Goal: Task Accomplishment & Management: Use online tool/utility

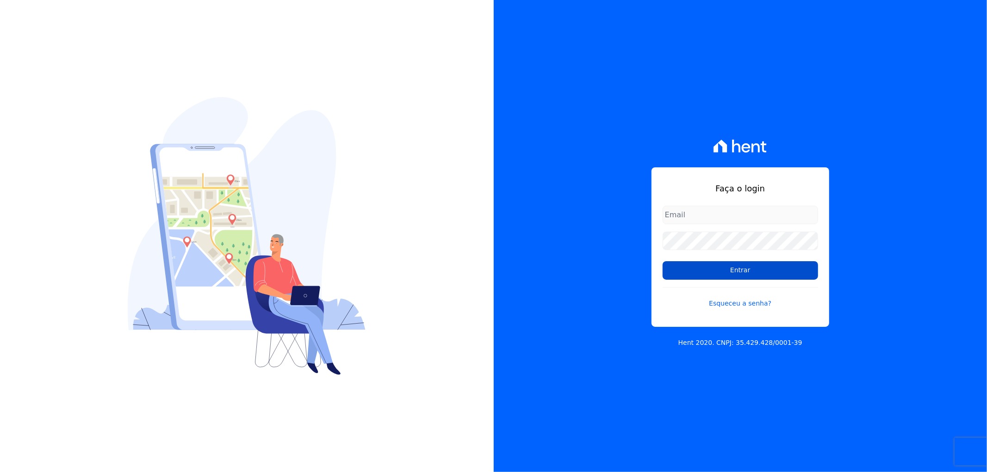
type input "[EMAIL_ADDRESS][DOMAIN_NAME]"
click at [720, 268] on input "Entrar" at bounding box center [739, 270] width 155 height 19
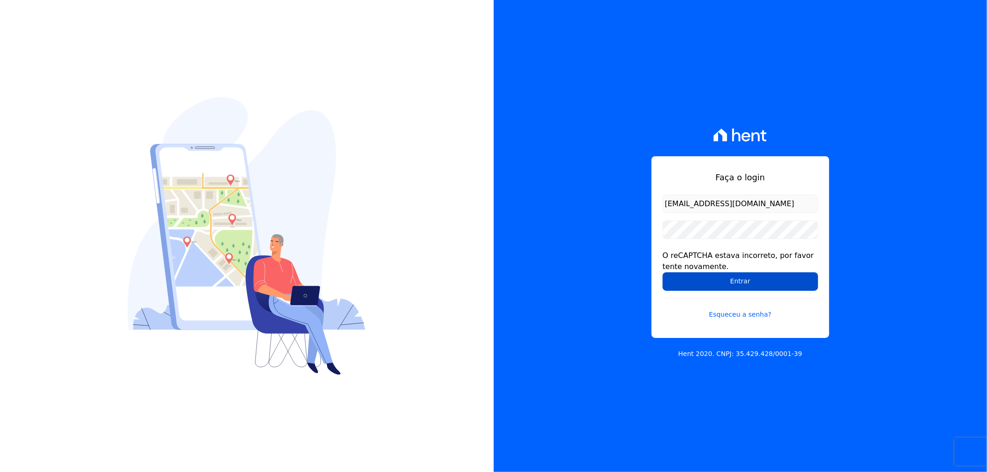
click at [719, 283] on input "Entrar" at bounding box center [739, 281] width 155 height 19
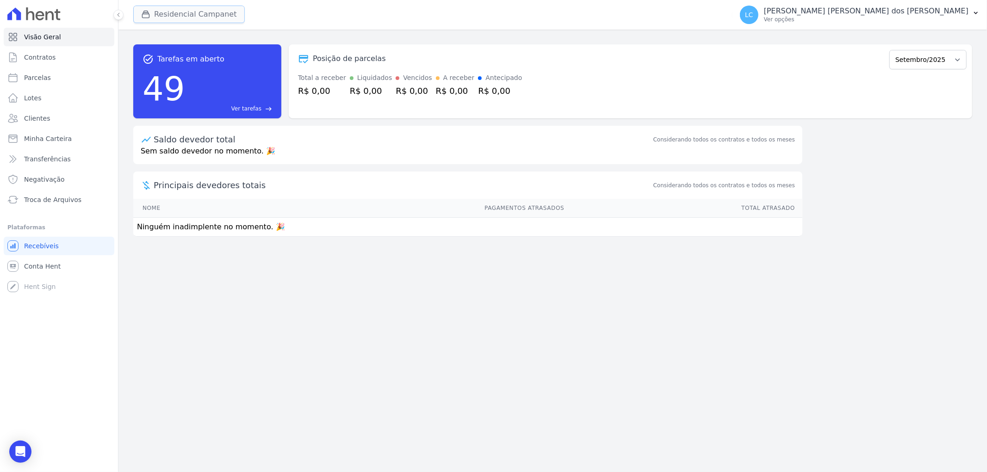
click at [167, 12] on button "Residencial Campanet" at bounding box center [188, 15] width 111 height 18
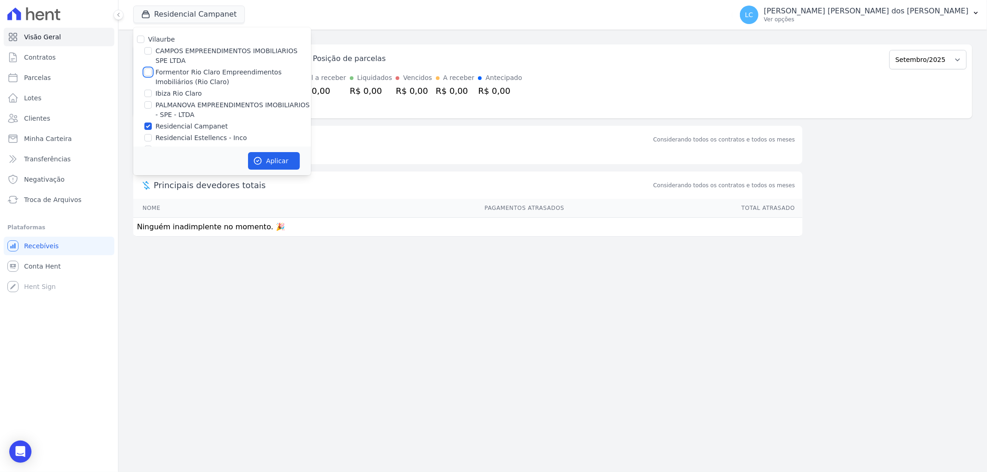
click at [146, 73] on input "Formentor Rio Claro Empreendimentos Imobiliários (Rio Claro)" at bounding box center [147, 71] width 7 height 7
checkbox input "true"
click at [147, 90] on input "Ibiza Rio Claro" at bounding box center [147, 93] width 7 height 7
checkbox input "true"
click at [149, 127] on input "Residencial Campanet" at bounding box center [147, 126] width 7 height 7
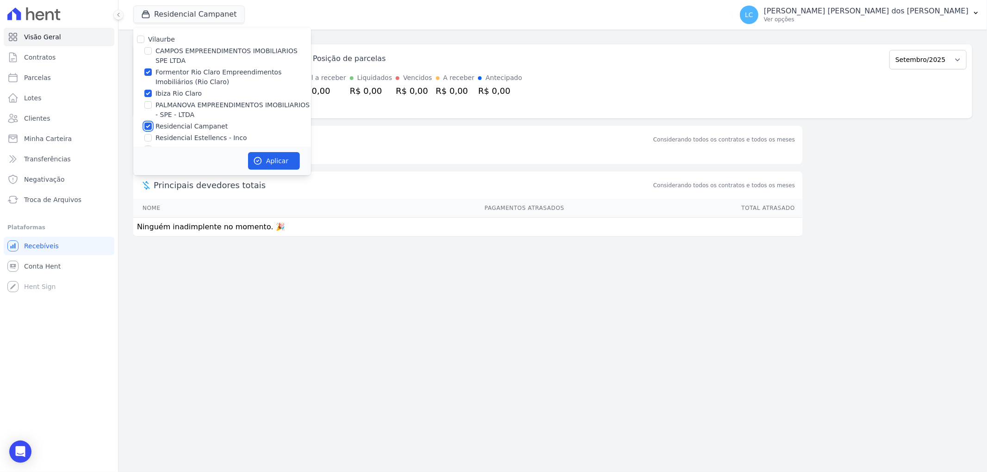
checkbox input "false"
click at [274, 157] on button "Aplicar" at bounding box center [274, 161] width 52 height 18
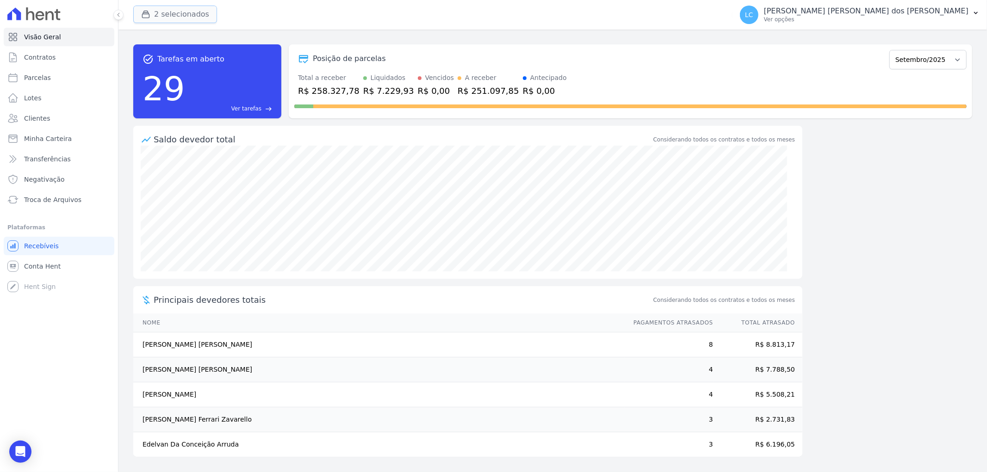
click at [164, 13] on button "2 selecionados" at bounding box center [175, 15] width 84 height 18
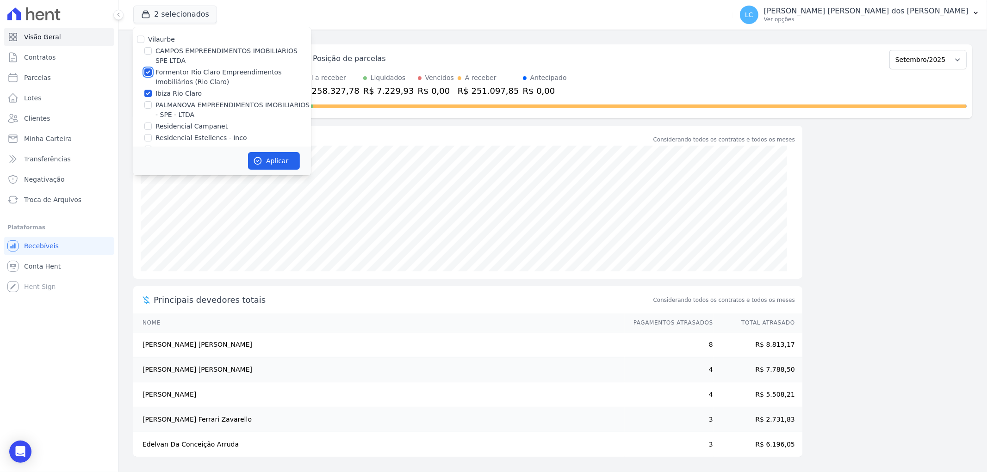
drag, startPoint x: 145, startPoint y: 71, endPoint x: 196, endPoint y: 112, distance: 65.1
click at [145, 72] on input "Formentor Rio Claro Empreendimentos Imobiliários (Rio Claro)" at bounding box center [147, 71] width 7 height 7
checkbox input "false"
click at [271, 166] on button "Aplicar" at bounding box center [274, 161] width 52 height 18
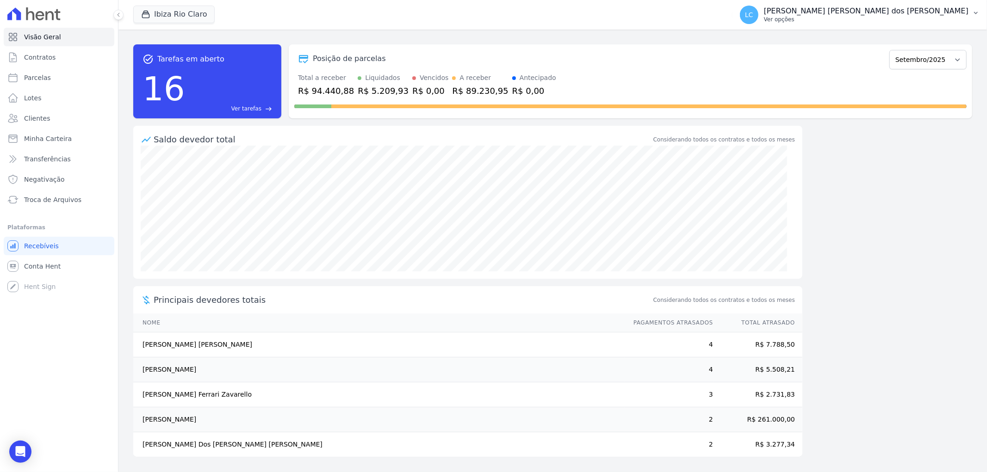
click at [753, 12] on span "LC" at bounding box center [749, 15] width 8 height 6
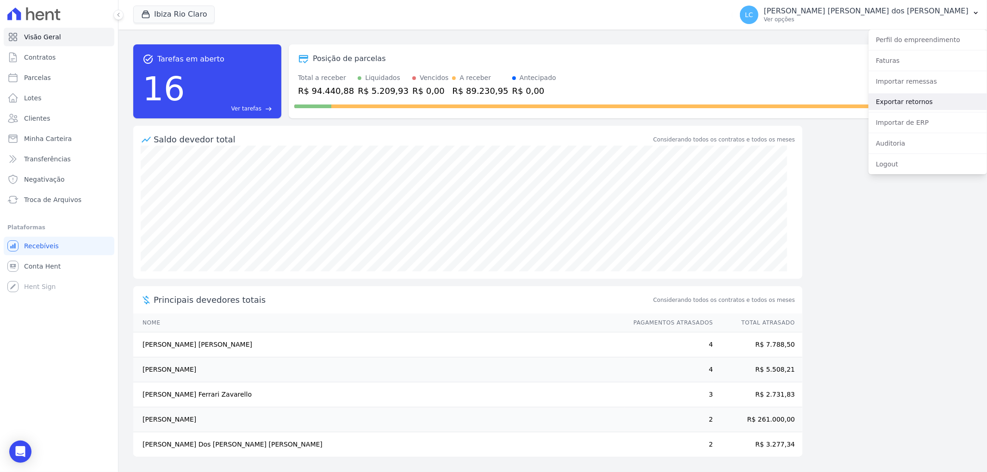
click at [919, 99] on link "Exportar retornos" at bounding box center [927, 101] width 118 height 17
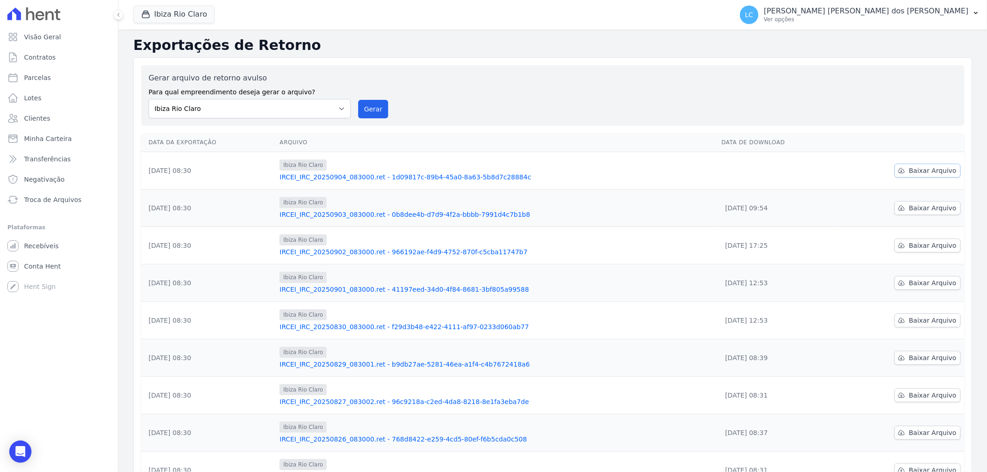
click at [926, 172] on span "Baixar Arquivo" at bounding box center [932, 170] width 48 height 9
click at [160, 16] on button "Ibiza Rio Claro" at bounding box center [173, 15] width 81 height 18
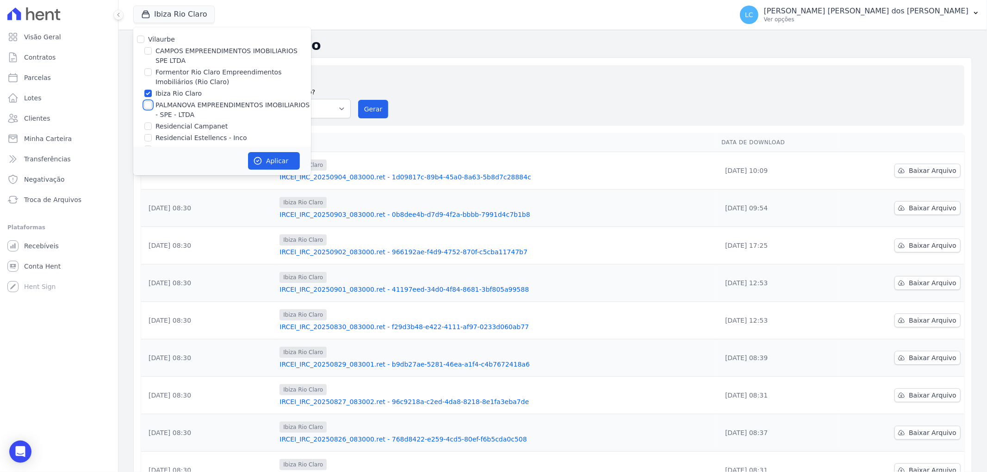
click at [147, 104] on input "PALMANOVA EMPREENDIMENTOS IMOBILIARIOS - SPE - LTDA" at bounding box center [147, 104] width 7 height 7
checkbox input "true"
click at [146, 94] on input "Ibiza Rio Claro" at bounding box center [147, 93] width 7 height 7
checkbox input "false"
click at [279, 161] on button "Aplicar" at bounding box center [274, 161] width 52 height 18
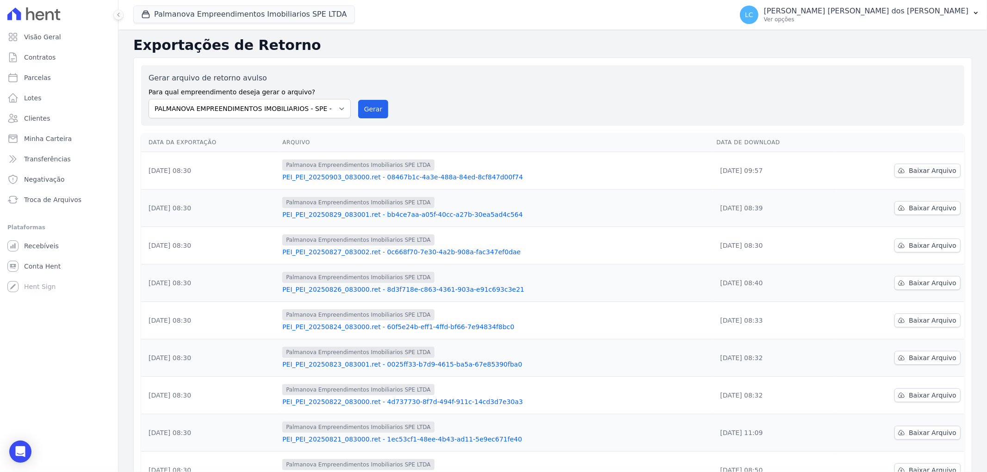
click at [242, 25] on div "Palmanova Empreendimentos Imobiliarios SPE LTDA [GEOGRAPHIC_DATA] [PERSON_NAME]…" at bounding box center [430, 15] width 595 height 31
click at [243, 15] on button "Palmanova Empreendimentos Imobiliarios SPE LTDA" at bounding box center [244, 15] width 222 height 18
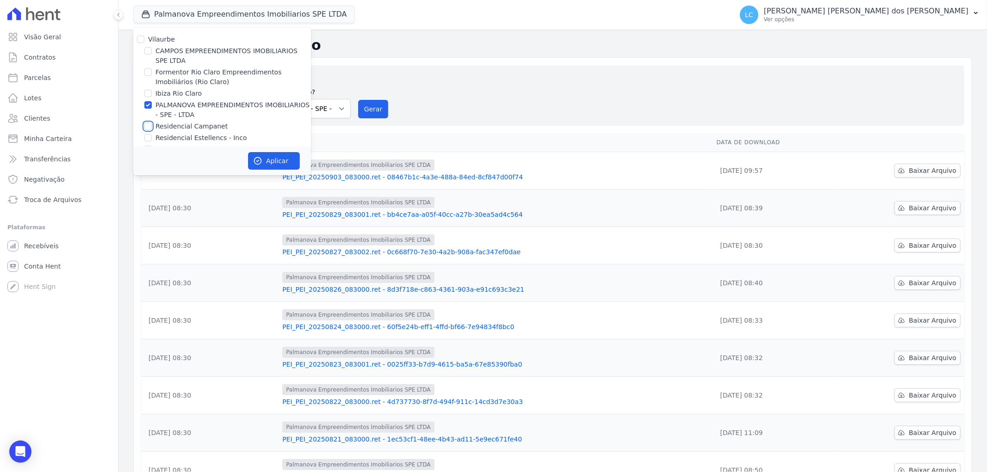
drag, startPoint x: 148, startPoint y: 127, endPoint x: 147, endPoint y: 116, distance: 11.6
click at [149, 127] on input "Residencial Campanet" at bounding box center [147, 126] width 7 height 7
checkbox input "true"
drag, startPoint x: 148, startPoint y: 102, endPoint x: 158, endPoint y: 107, distance: 10.3
click at [150, 102] on input "PALMANOVA EMPREENDIMENTOS IMOBILIARIOS - SPE - LTDA" at bounding box center [147, 104] width 7 height 7
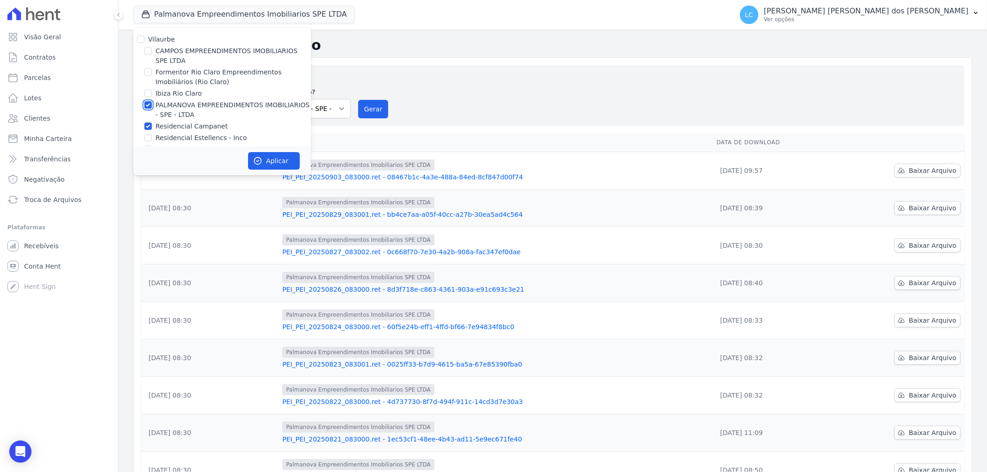
checkbox input "false"
click at [257, 158] on icon "button" at bounding box center [257, 160] width 9 height 9
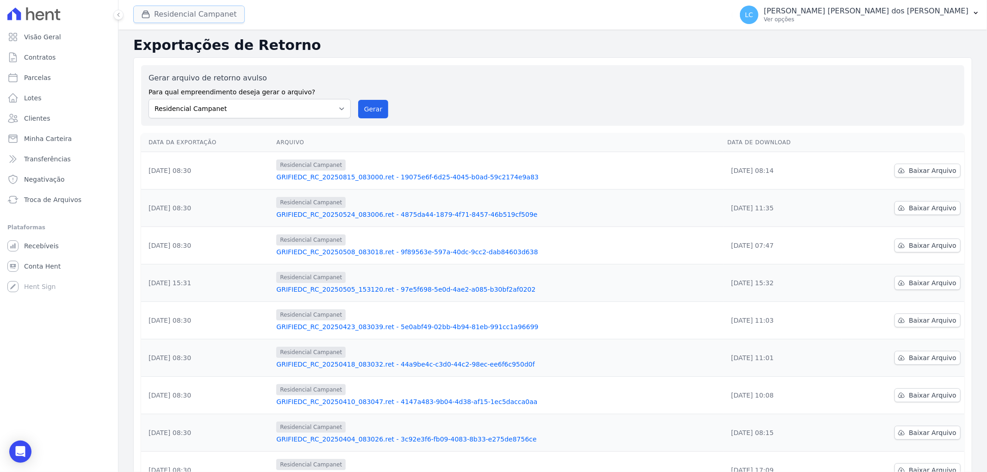
click at [185, 15] on button "Residencial Campanet" at bounding box center [188, 15] width 111 height 18
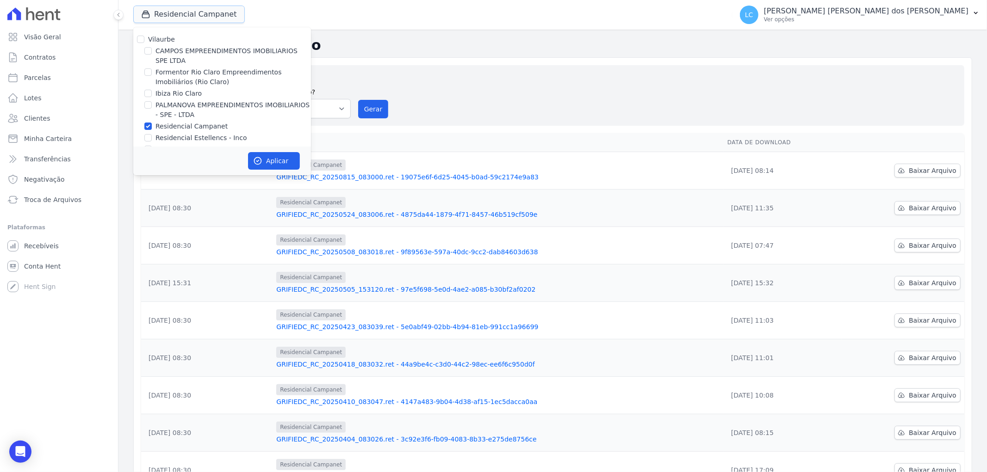
scroll to position [15, 0]
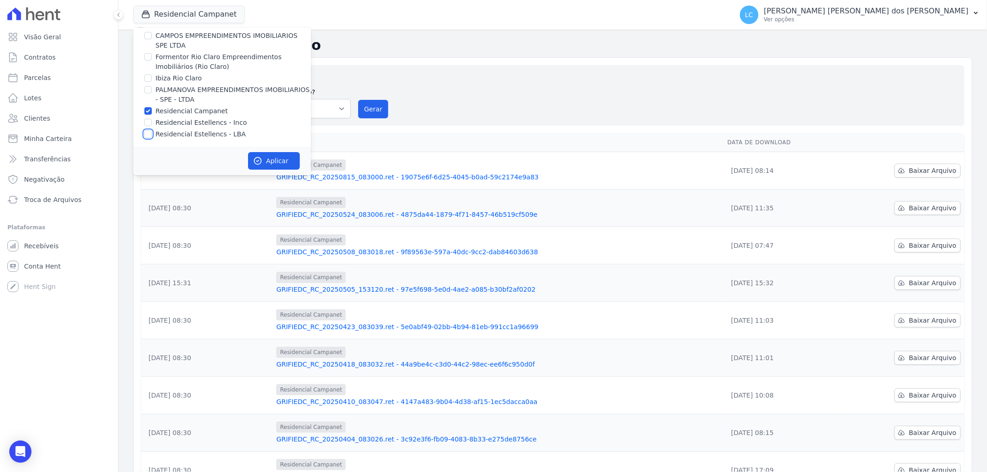
click at [145, 134] on input "Residencial Estellencs - LBA" at bounding box center [147, 133] width 7 height 7
checkbox input "true"
click at [148, 111] on input "Residencial Campanet" at bounding box center [147, 110] width 7 height 7
checkbox input "false"
click at [288, 164] on button "Aplicar" at bounding box center [274, 161] width 52 height 18
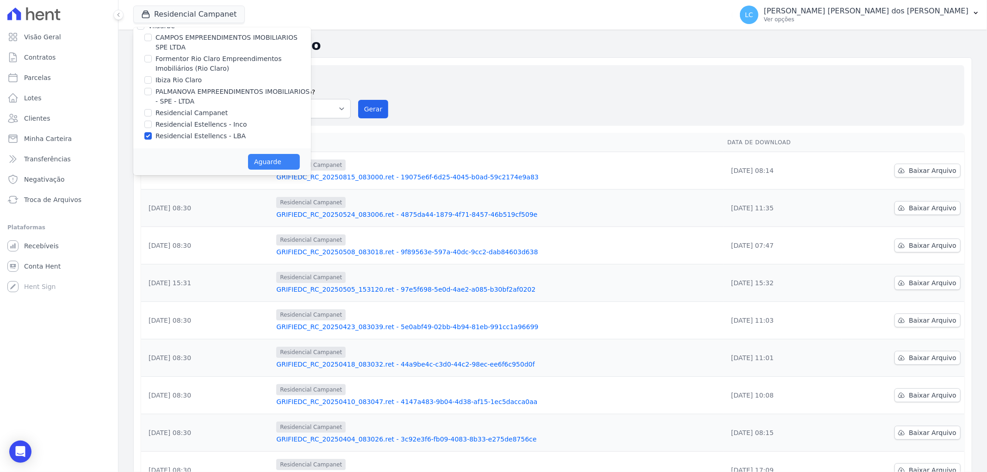
scroll to position [13, 0]
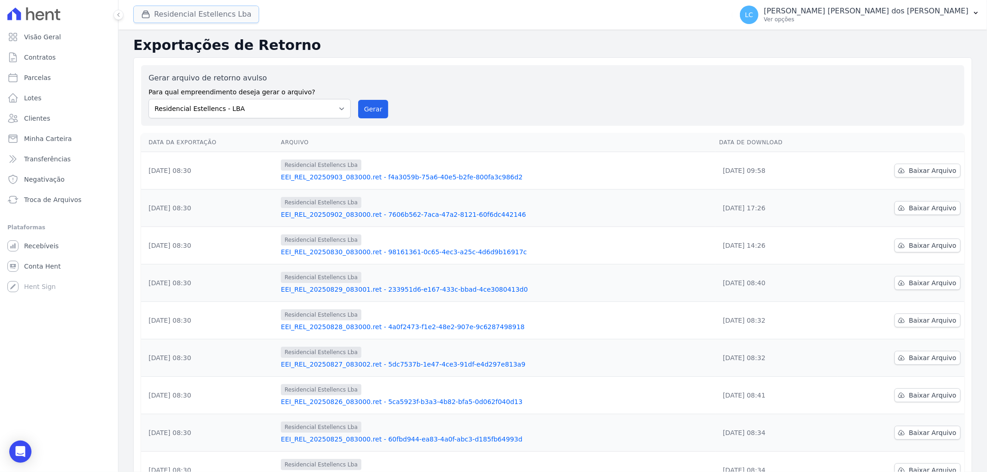
click at [170, 14] on button "Residencial Estellencs Lba" at bounding box center [196, 15] width 126 height 18
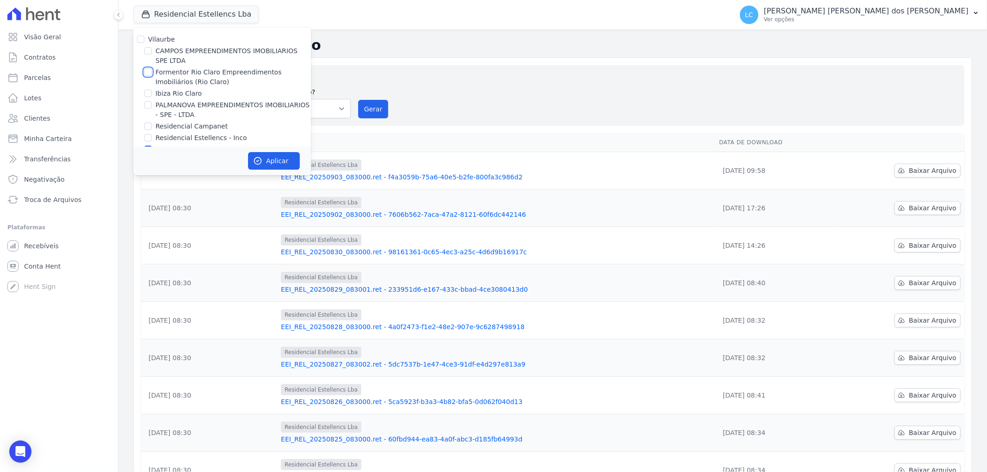
drag, startPoint x: 148, startPoint y: 70, endPoint x: 149, endPoint y: 85, distance: 15.3
click at [148, 70] on input "Formentor Rio Claro Empreendimentos Imobiliários (Rio Claro)" at bounding box center [147, 71] width 7 height 7
checkbox input "true"
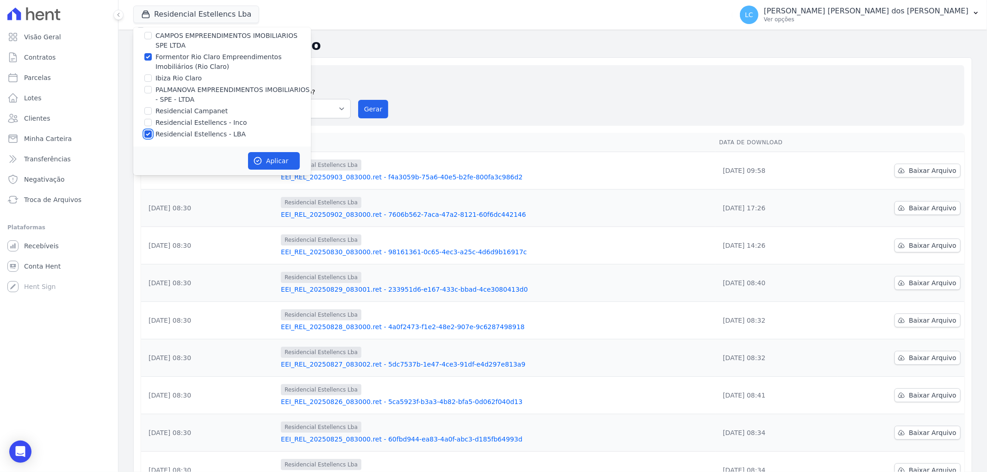
click at [146, 133] on input "Residencial Estellencs - LBA" at bounding box center [147, 133] width 7 height 7
checkbox input "false"
click at [273, 159] on button "Aplicar" at bounding box center [274, 161] width 52 height 18
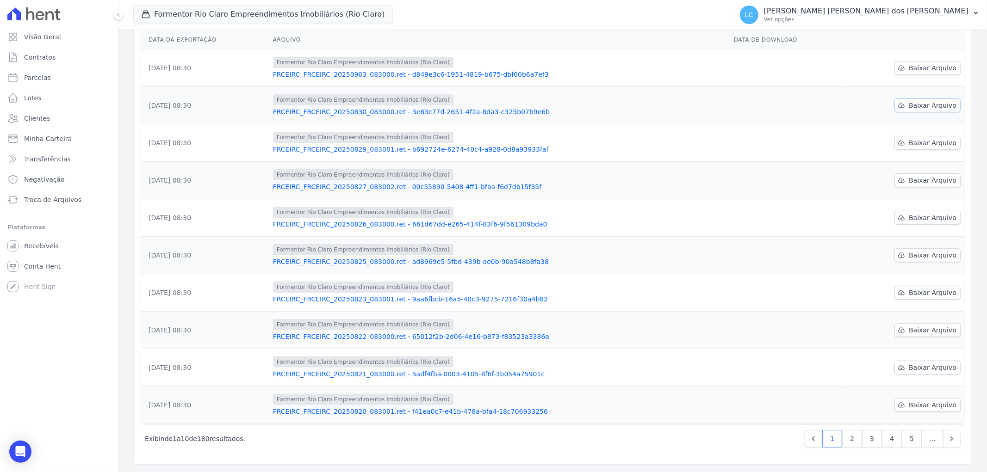
scroll to position [0, 0]
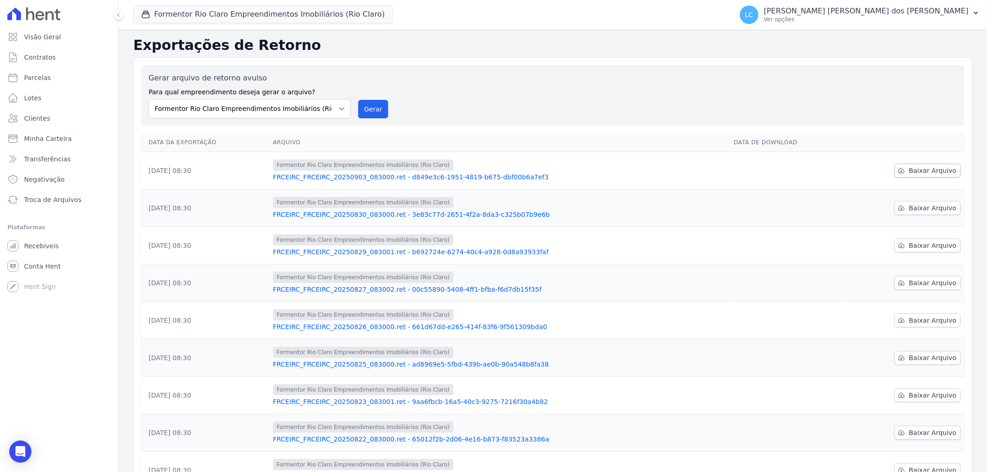
click at [914, 168] on span "Baixar Arquivo" at bounding box center [932, 170] width 48 height 9
